Goal: Transaction & Acquisition: Purchase product/service

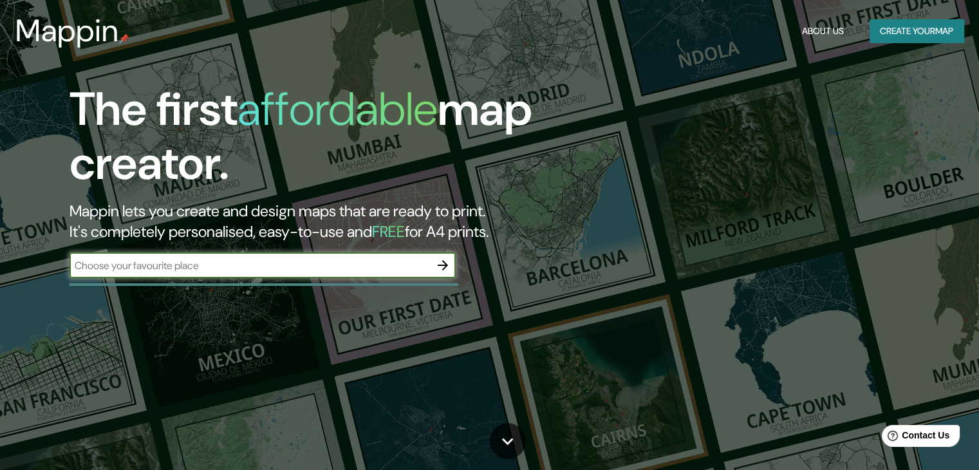
click at [236, 271] on input "text" at bounding box center [249, 265] width 360 height 15
type input "PERU HUANUCO"
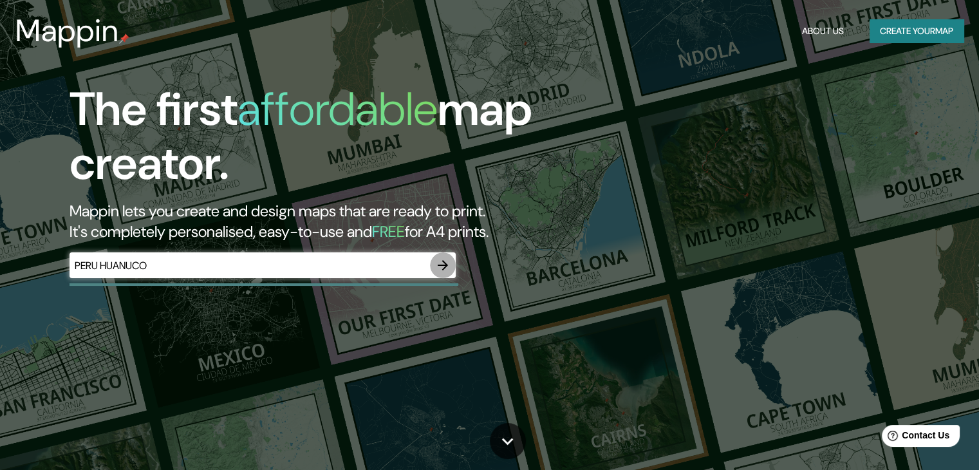
click at [439, 258] on icon "button" at bounding box center [442, 264] width 15 height 15
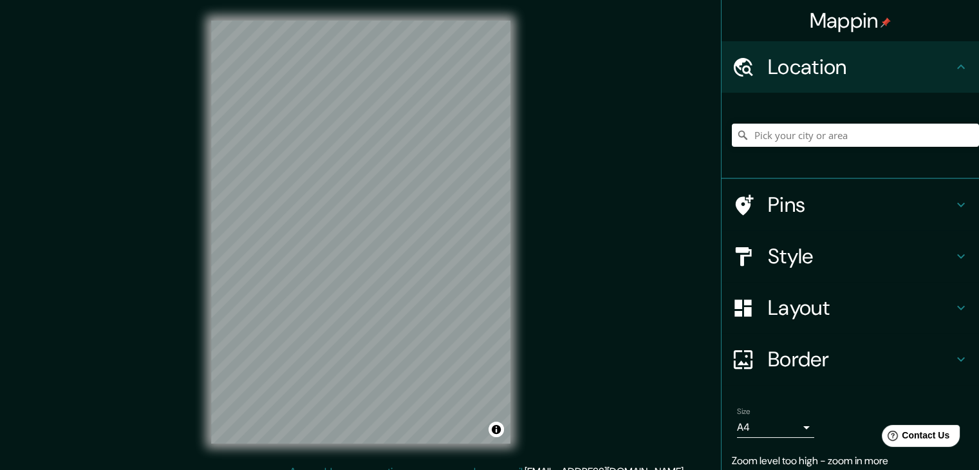
click at [314, 7] on div "© Mapbox © OpenStreetMap Improve this map" at bounding box center [360, 232] width 340 height 464
click at [311, 3] on div "© Mapbox © OpenStreetMap Improve this map" at bounding box center [360, 232] width 340 height 464
click at [807, 130] on input "Pick your city or area" at bounding box center [855, 135] width 247 height 23
click at [526, 190] on div "© Mapbox © OpenStreetMap Improve this map" at bounding box center [360, 232] width 340 height 464
